Goal: Information Seeking & Learning: Learn about a topic

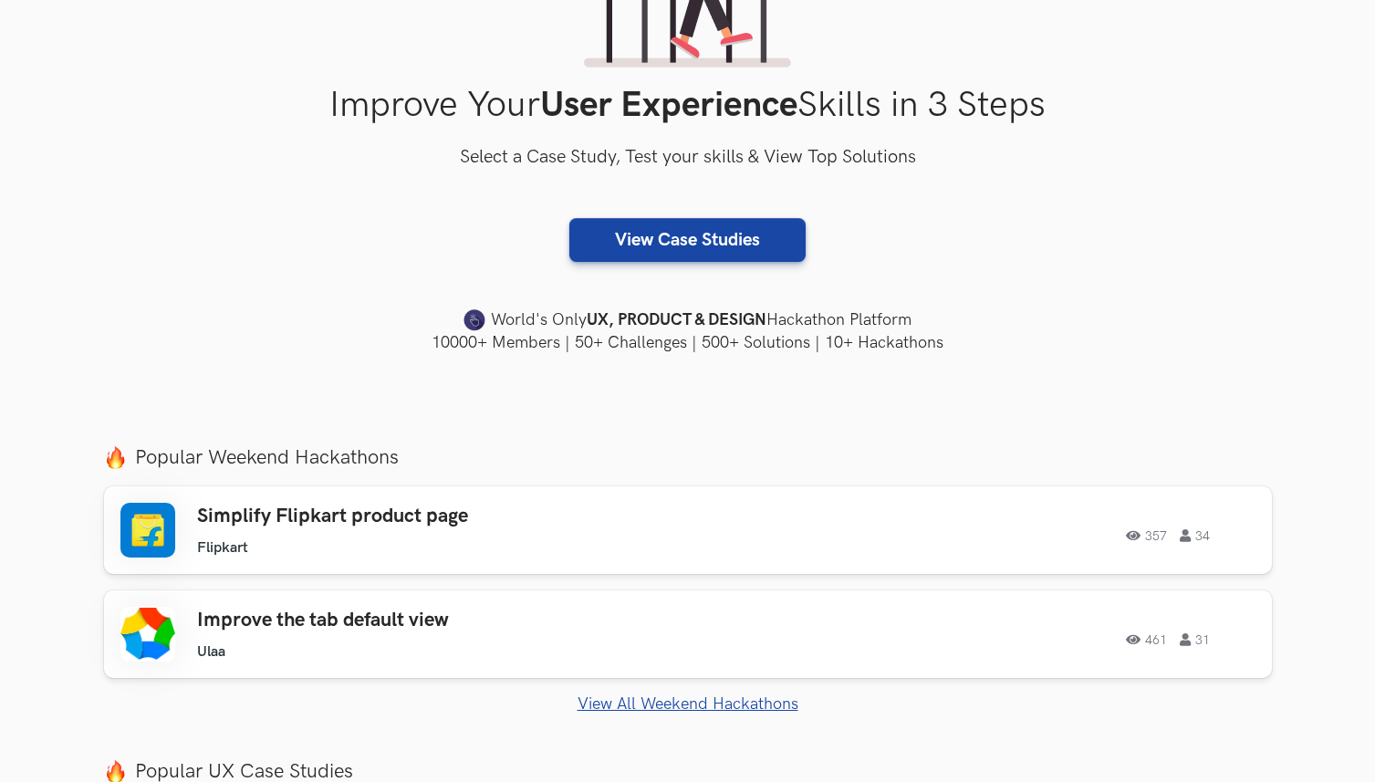
scroll to position [319, 0]
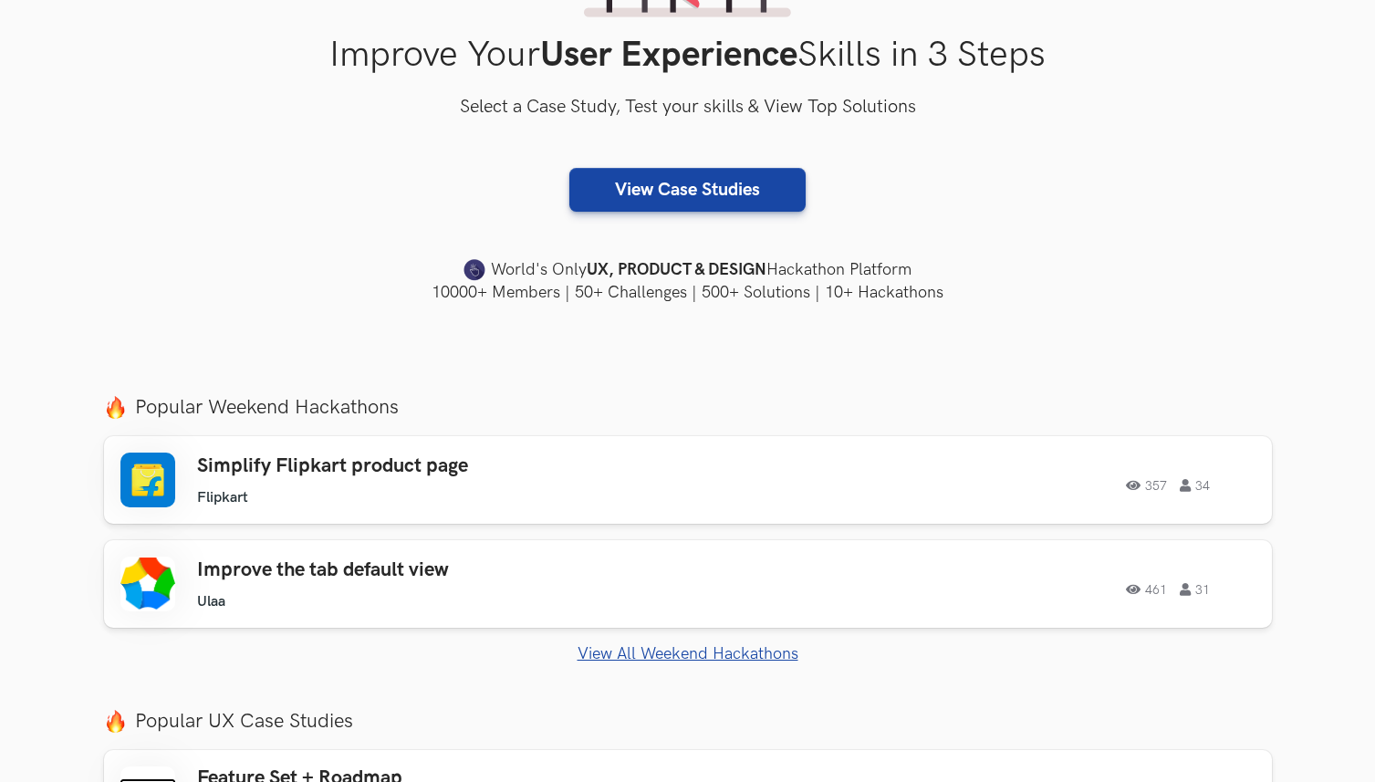
click at [344, 430] on div "Popular Weekend Hackathons Simplify Flipkart product page Flipkart Flipkart 357…" at bounding box center [688, 529] width 1168 height 268
click at [356, 469] on h3 "Simplify Flipkart product page" at bounding box center [456, 466] width 518 height 24
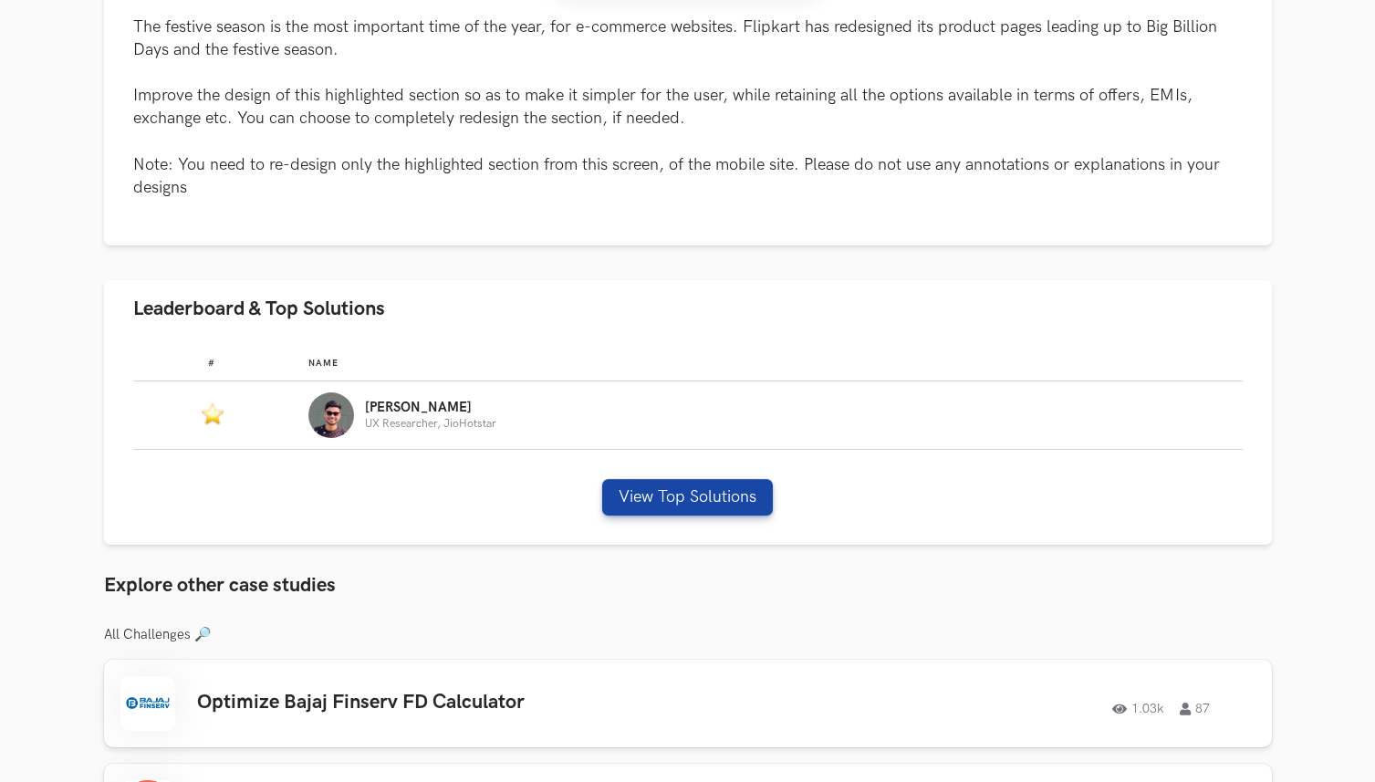
scroll to position [847, 0]
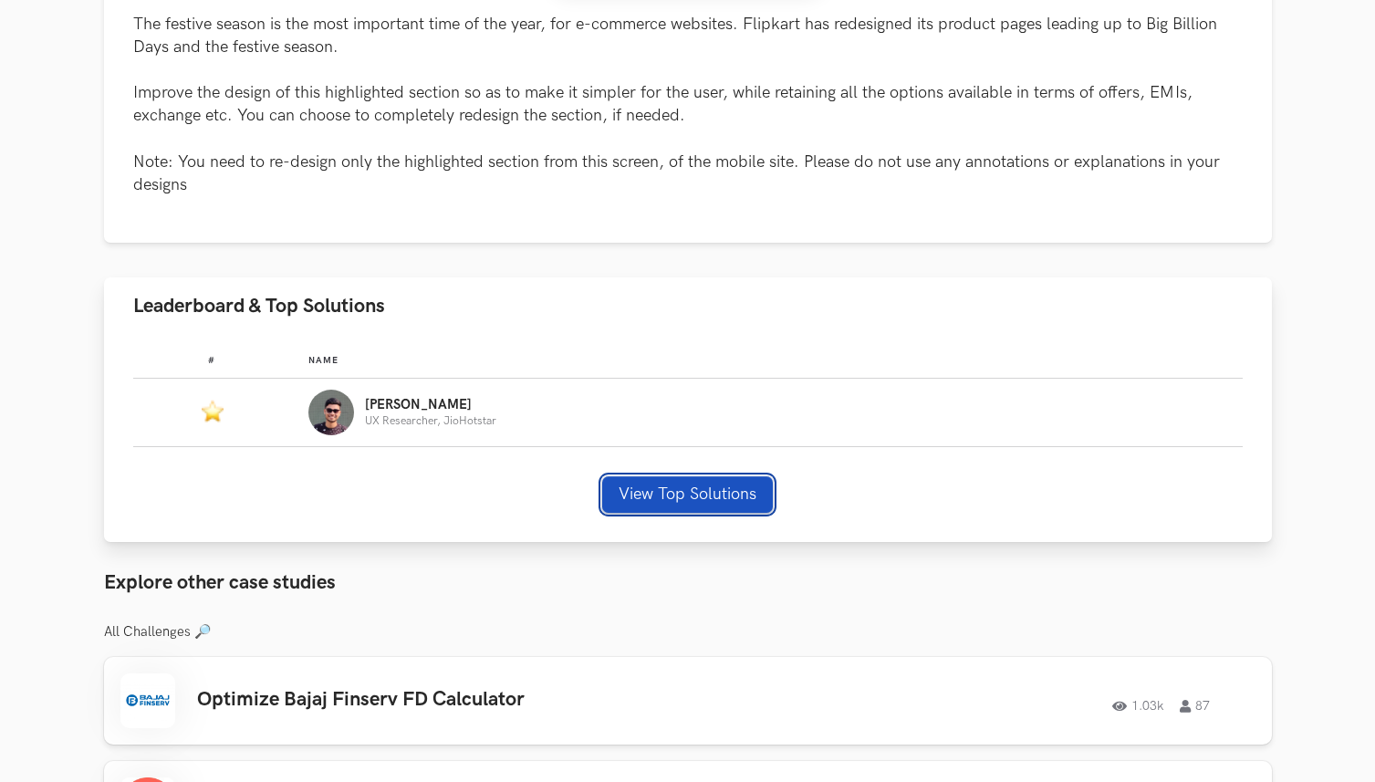
click at [628, 488] on button "View Top Solutions" at bounding box center [687, 494] width 171 height 37
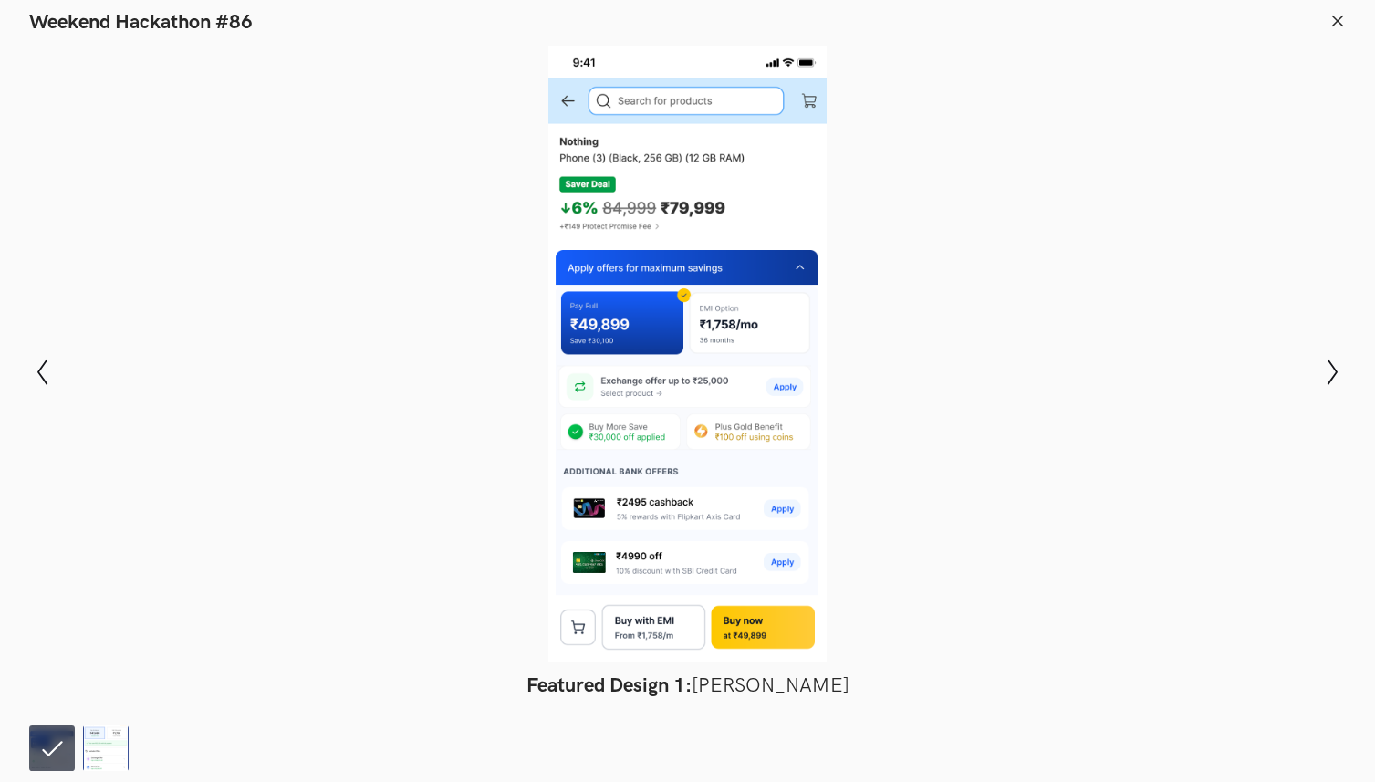
scroll to position [1997, 0]
click at [1325, 368] on icon "Show next slide" at bounding box center [1333, 372] width 26 height 26
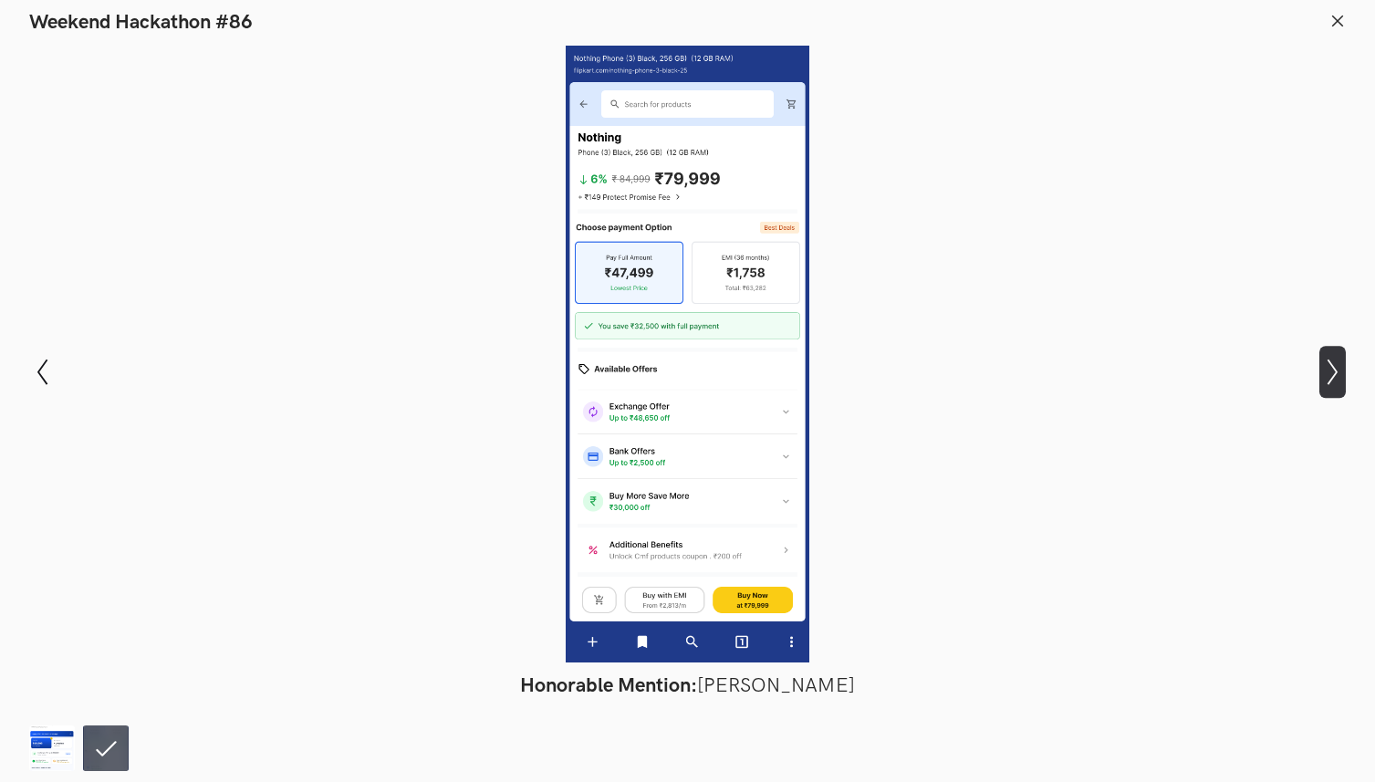
click at [1324, 376] on icon "Show next slide" at bounding box center [1333, 372] width 26 height 26
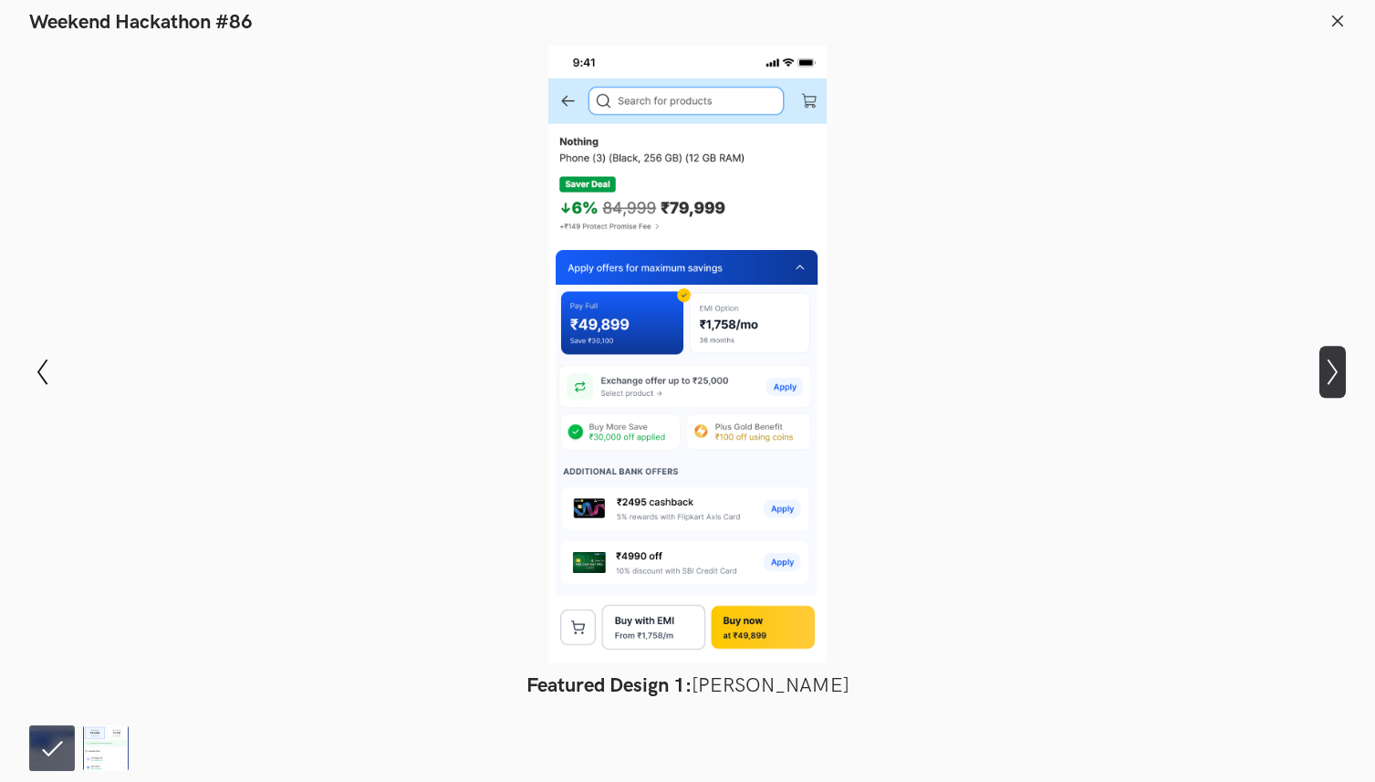
click at [1324, 376] on icon "Show next slide" at bounding box center [1333, 372] width 26 height 26
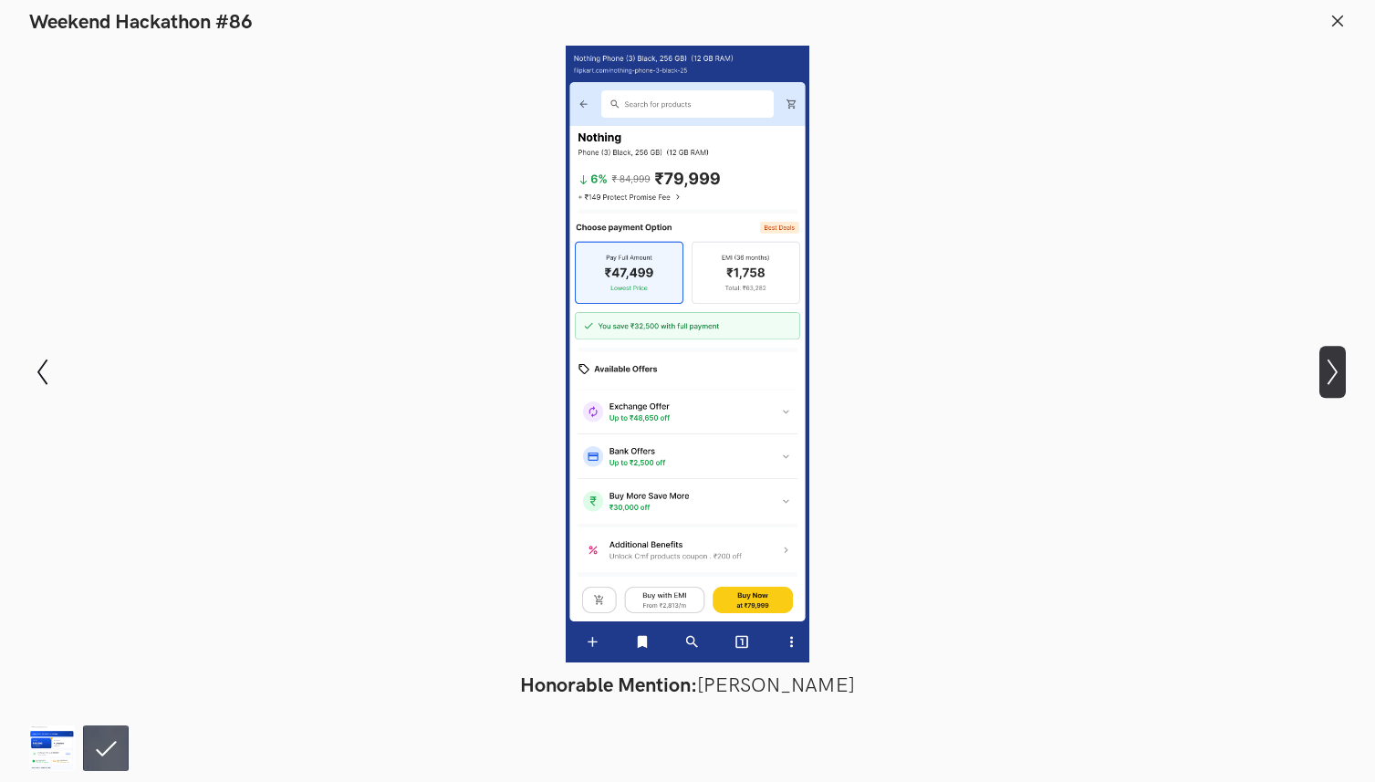
click at [1324, 376] on icon "Show next slide" at bounding box center [1333, 372] width 26 height 26
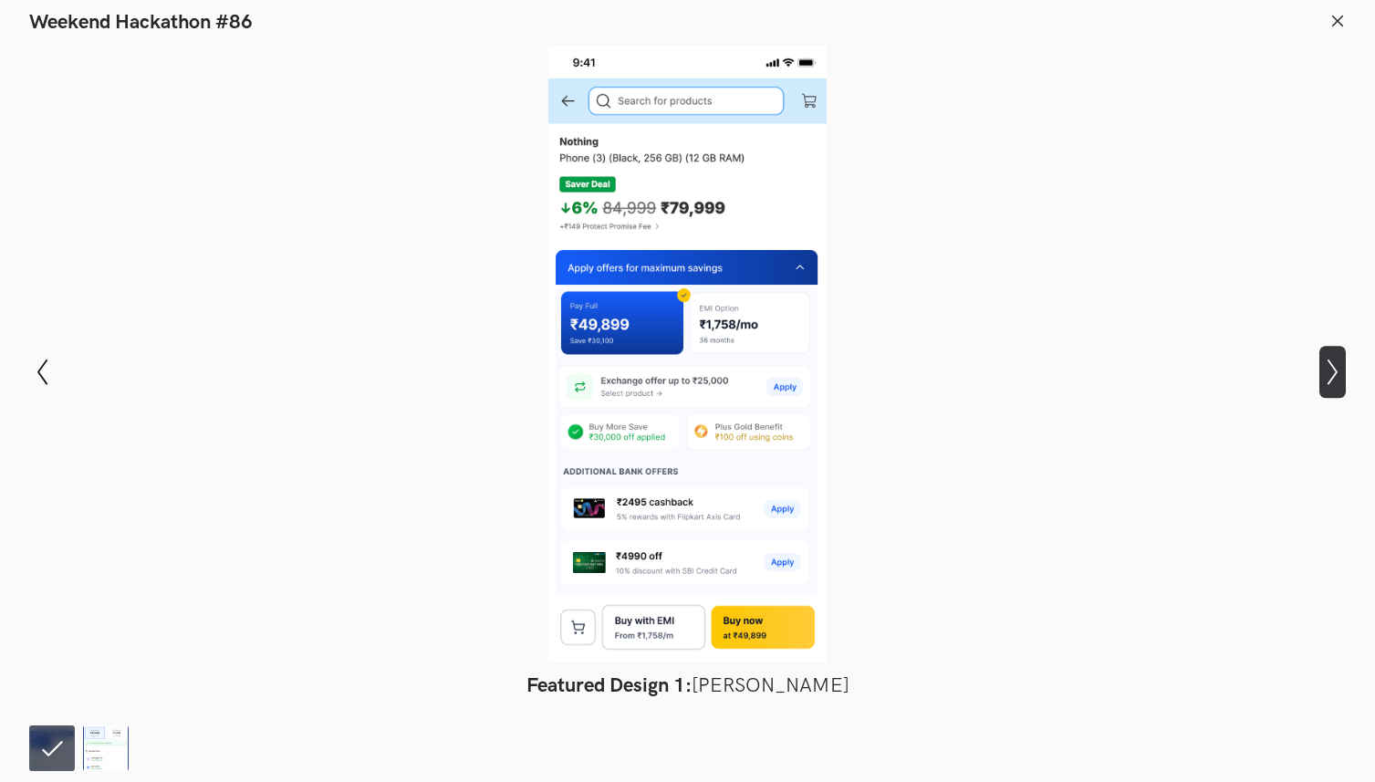
click at [1324, 376] on icon "Show next slide" at bounding box center [1333, 372] width 26 height 26
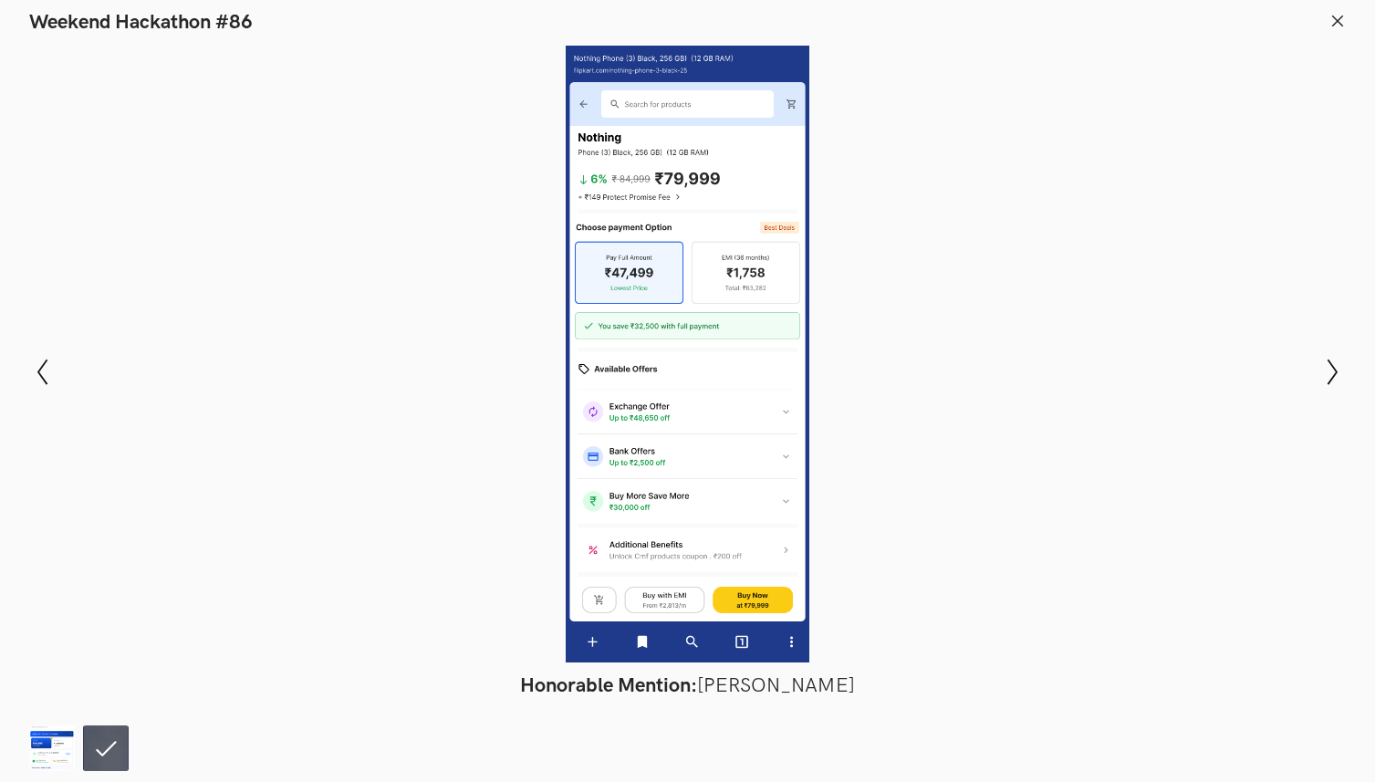
click at [1336, 17] on line at bounding box center [1338, 21] width 10 height 10
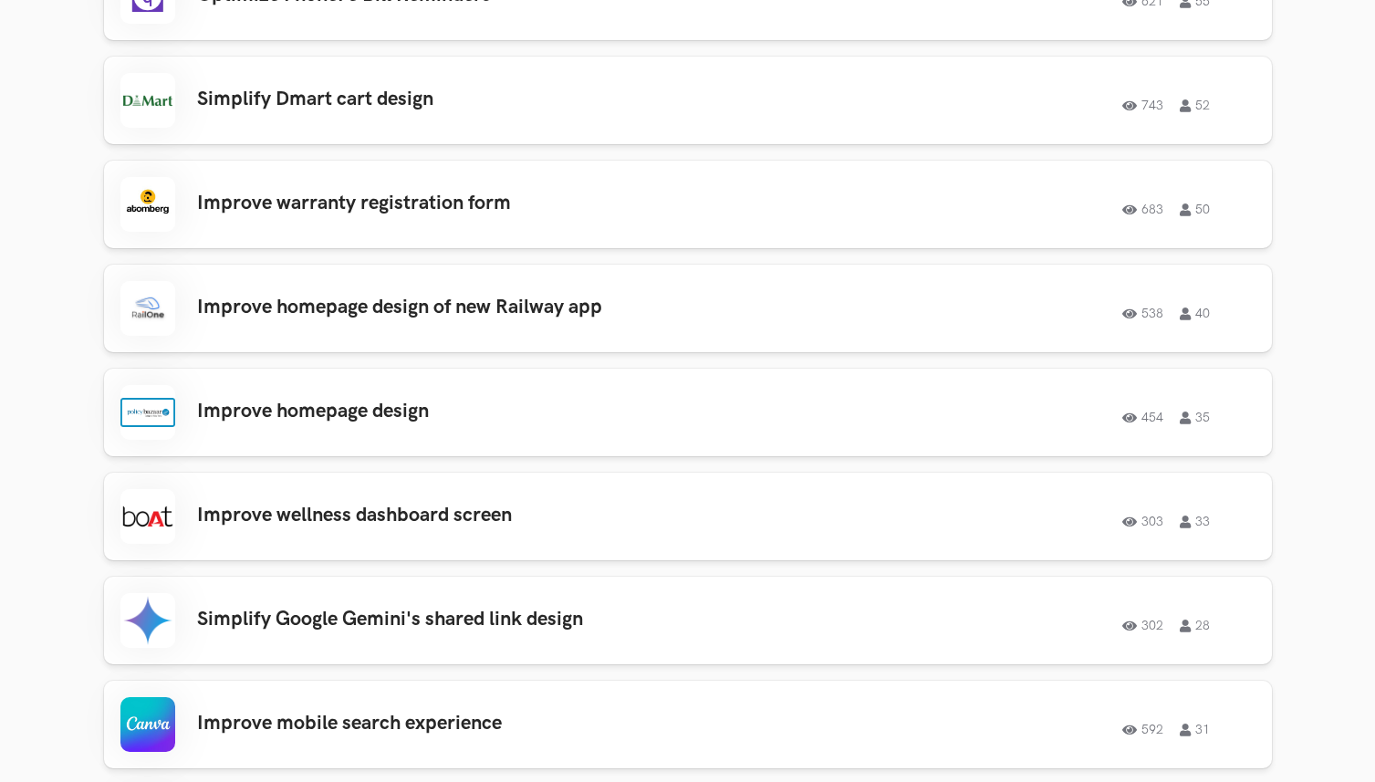
scroll to position [1866, 0]
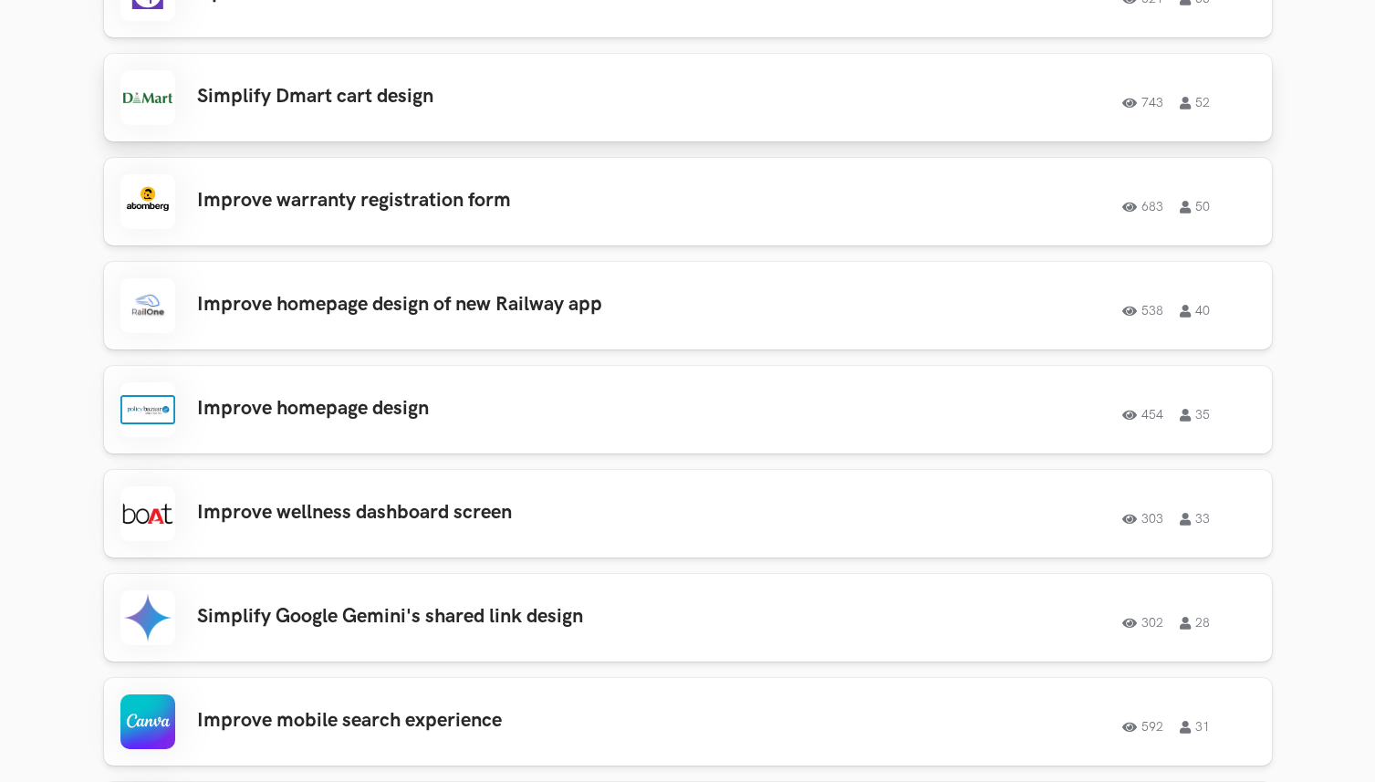
click at [372, 101] on h3 "Simplify Dmart cart design" at bounding box center [456, 97] width 518 height 24
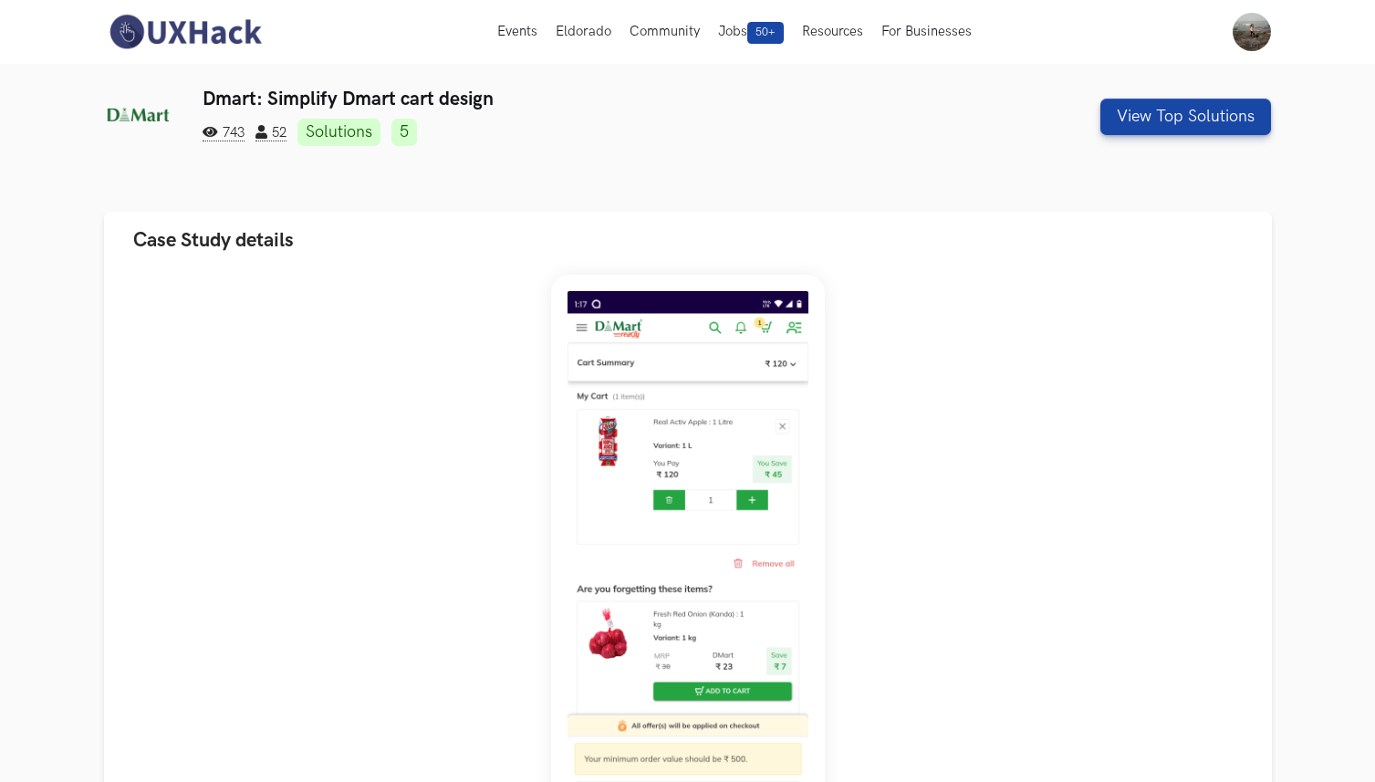
click at [408, 137] on link "5" at bounding box center [405, 132] width 26 height 27
